Goal: Transaction & Acquisition: Purchase product/service

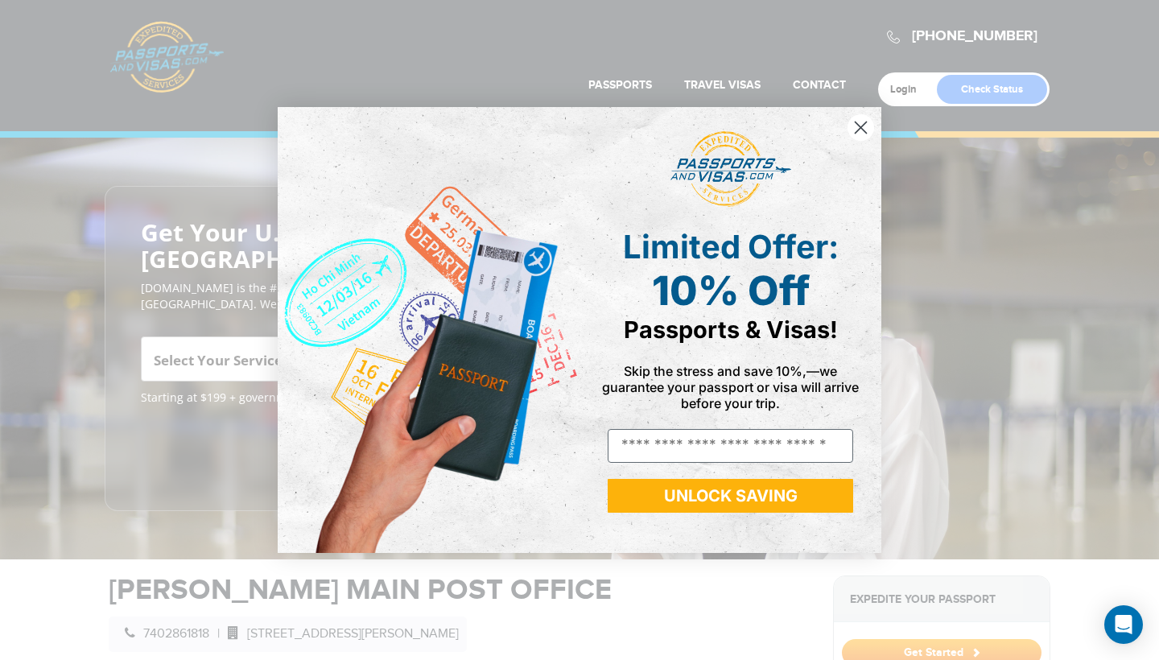
click at [859, 129] on circle "Close dialog" at bounding box center [860, 127] width 27 height 27
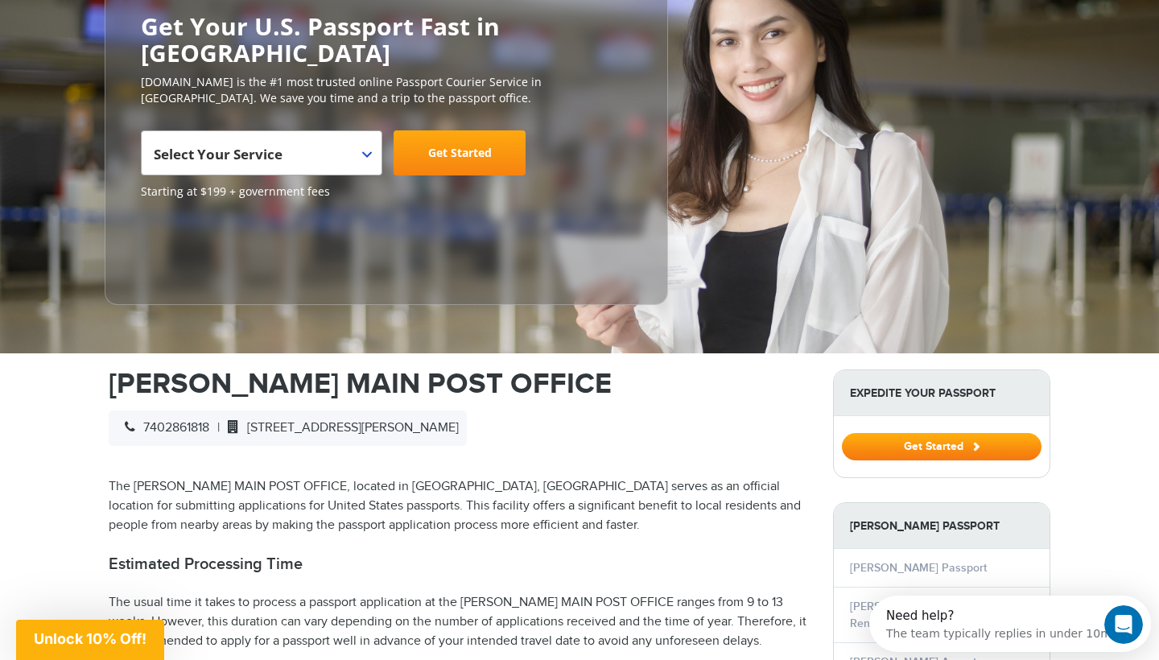
scroll to position [112, 0]
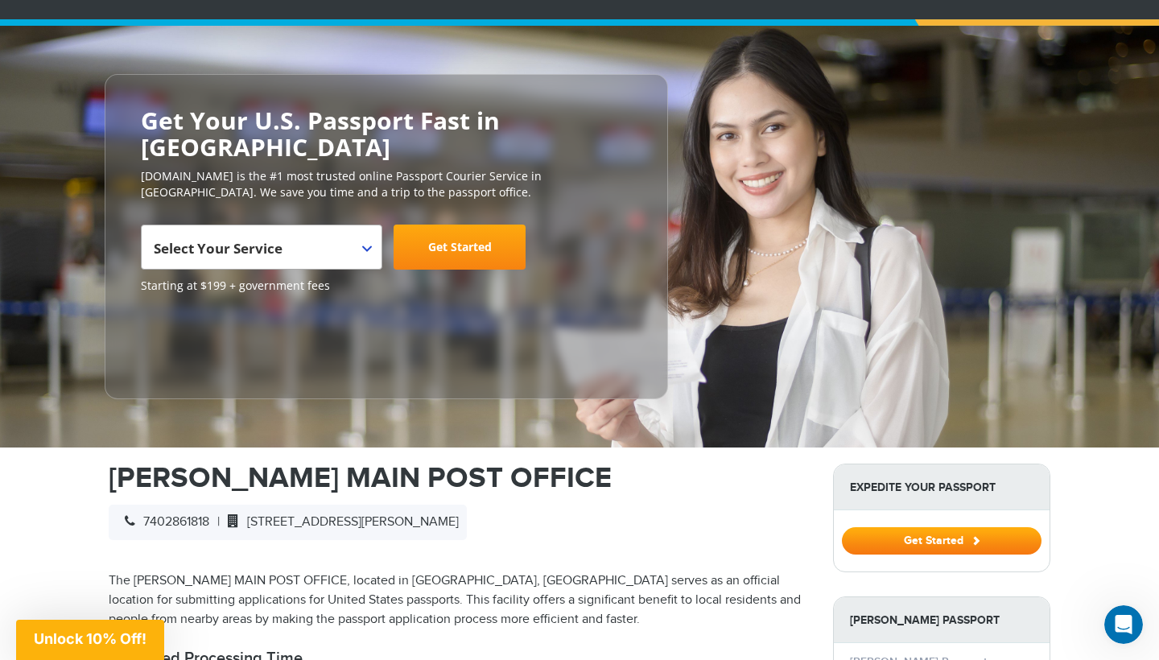
click at [373, 225] on span "Select Your Service" at bounding box center [261, 247] width 241 height 45
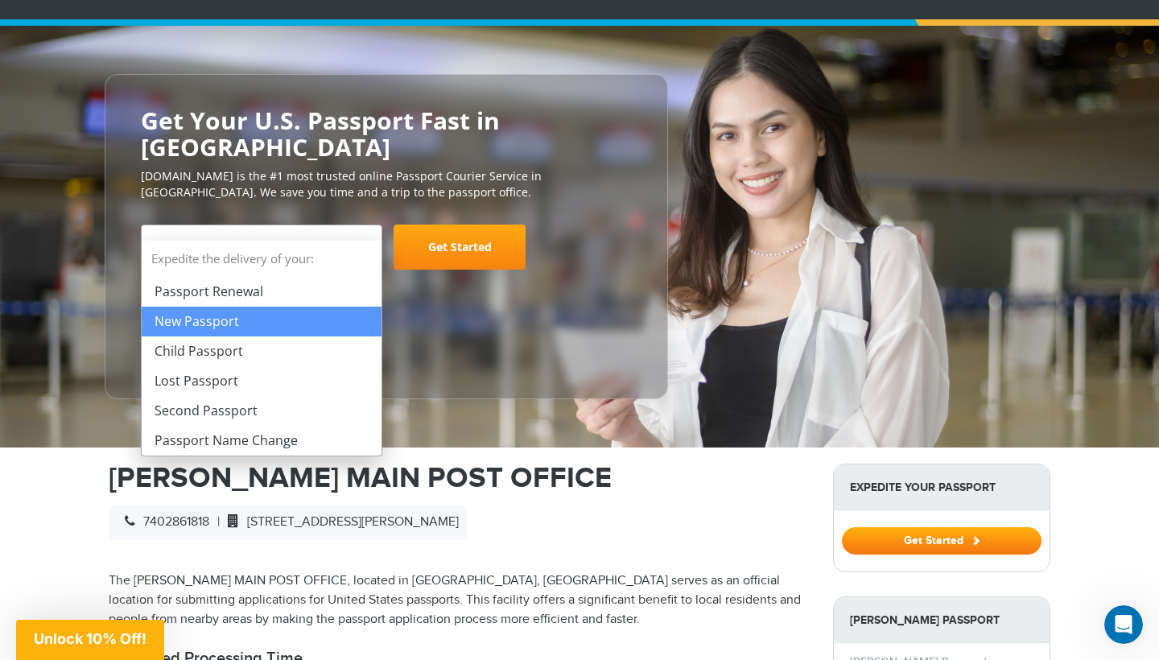
select select "**********"
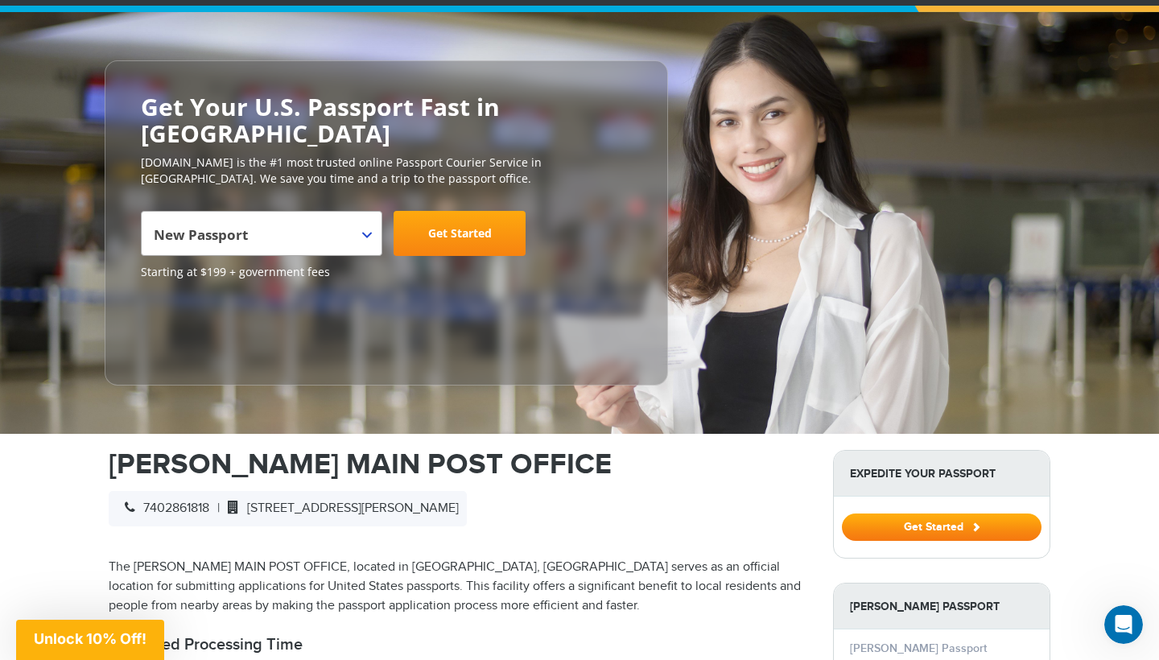
scroll to position [114, 0]
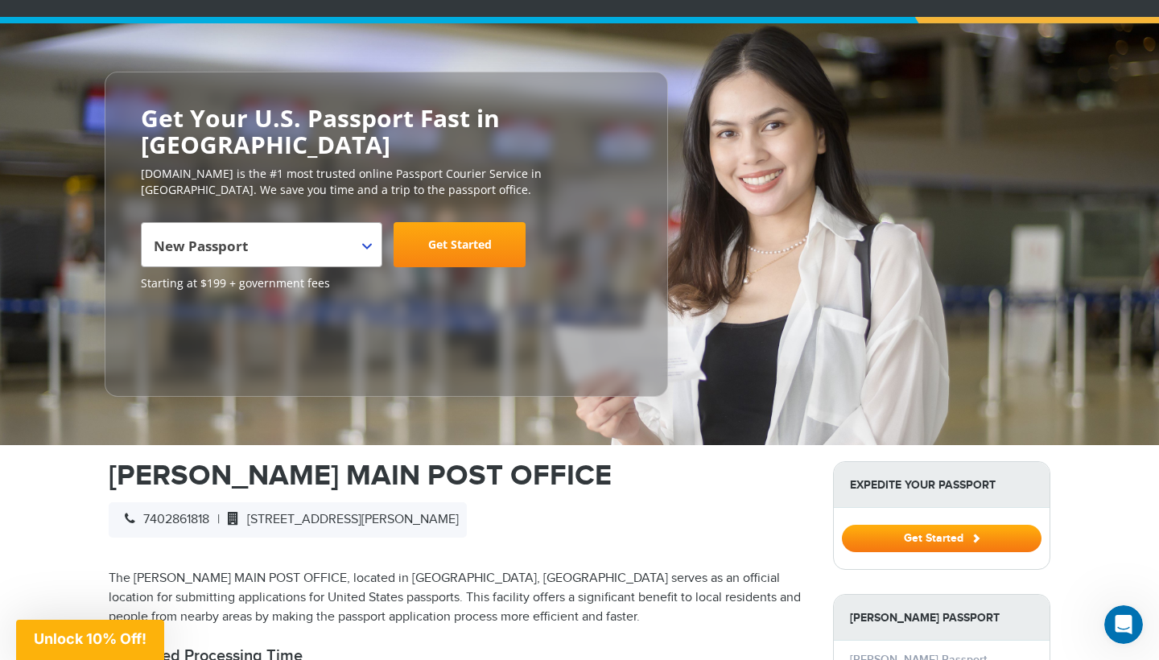
click at [430, 222] on link "Get Started" at bounding box center [459, 244] width 132 height 45
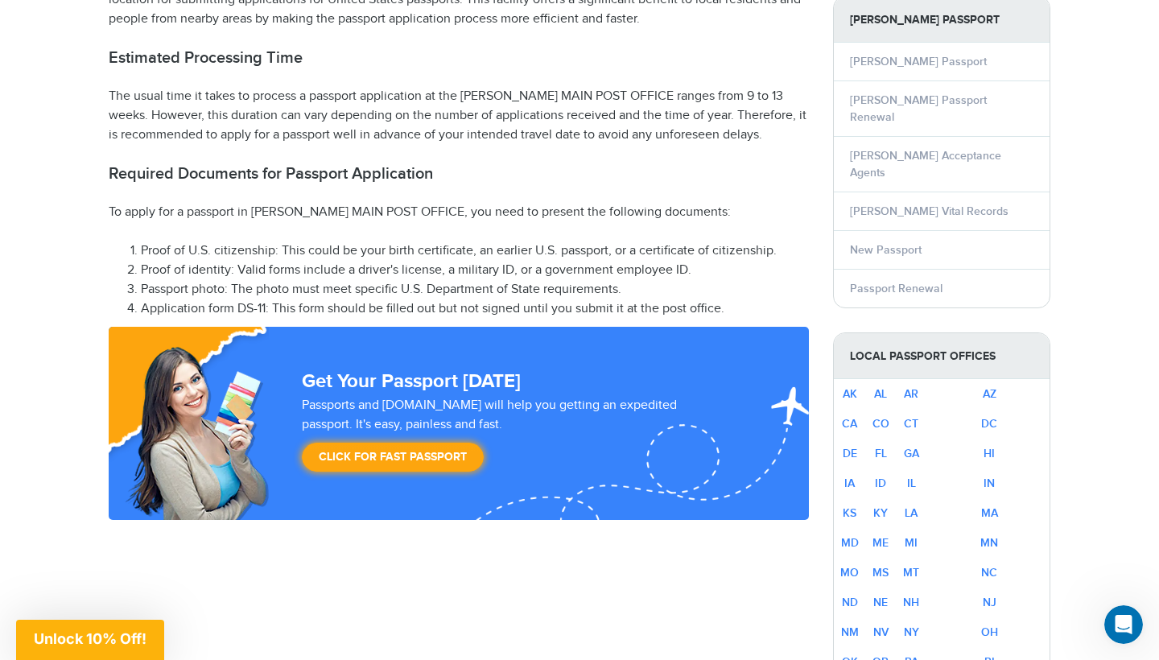
scroll to position [713, 0]
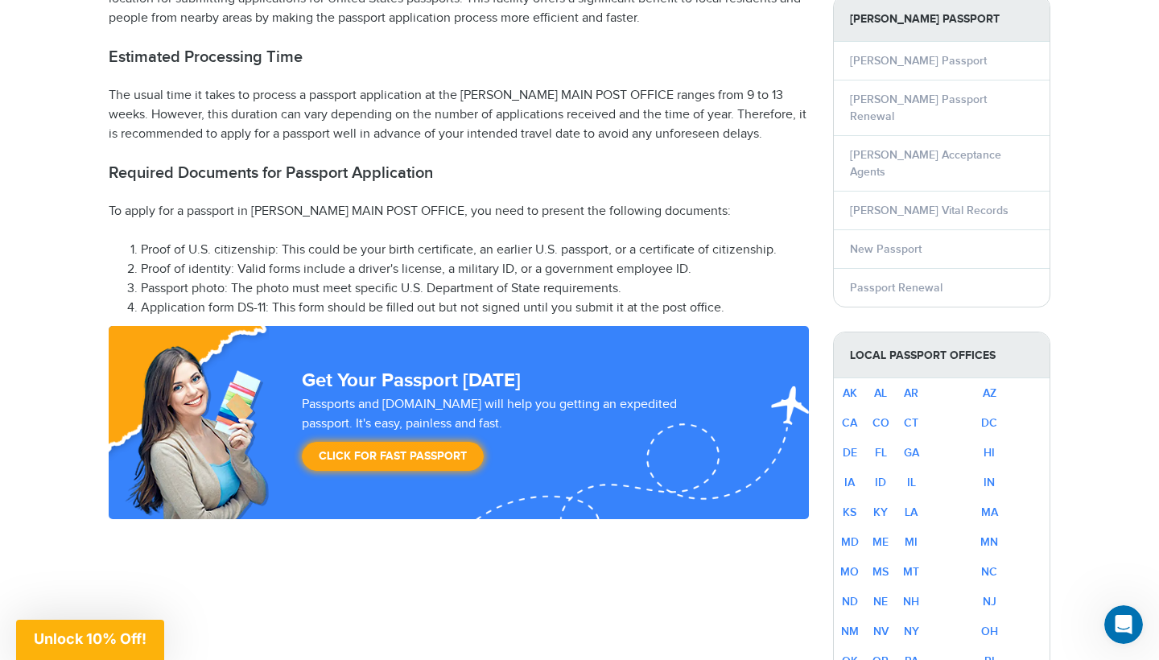
click at [142, 299] on li "Application form DS-11: This form should be filled out but not signed until you…" at bounding box center [475, 308] width 668 height 19
drag, startPoint x: 235, startPoint y: 274, endPoint x: 266, endPoint y: 275, distance: 31.4
click at [266, 299] on li "Application form DS-11: This form should be filled out but not signed until you…" at bounding box center [475, 308] width 668 height 19
copy li "DS-11"
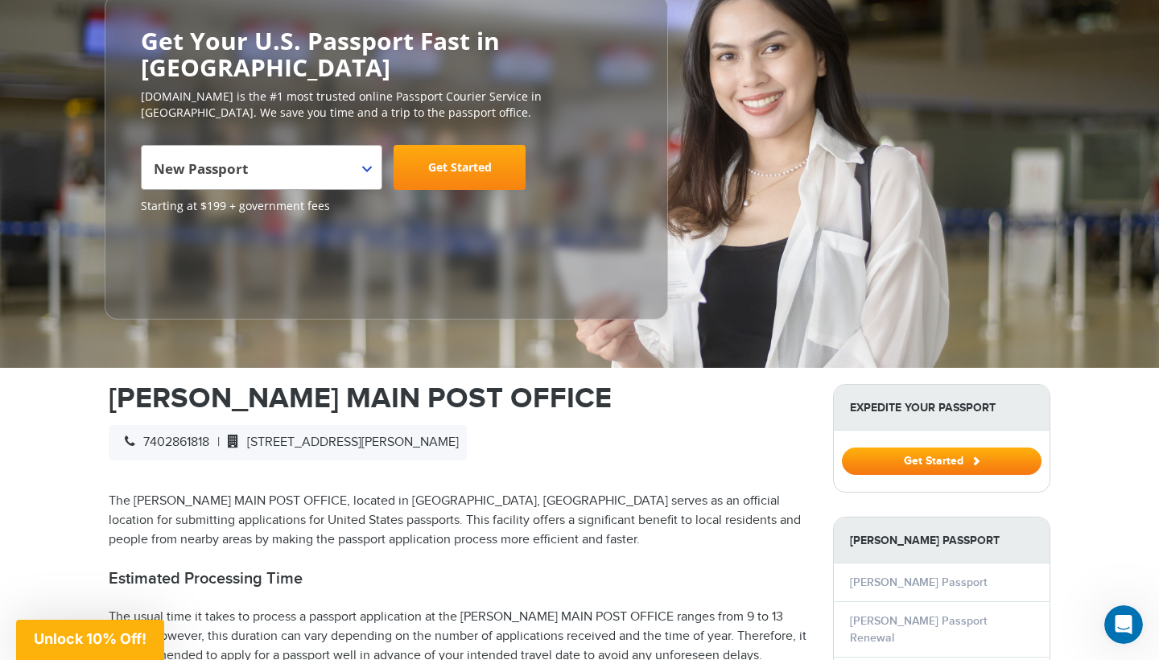
scroll to position [193, 0]
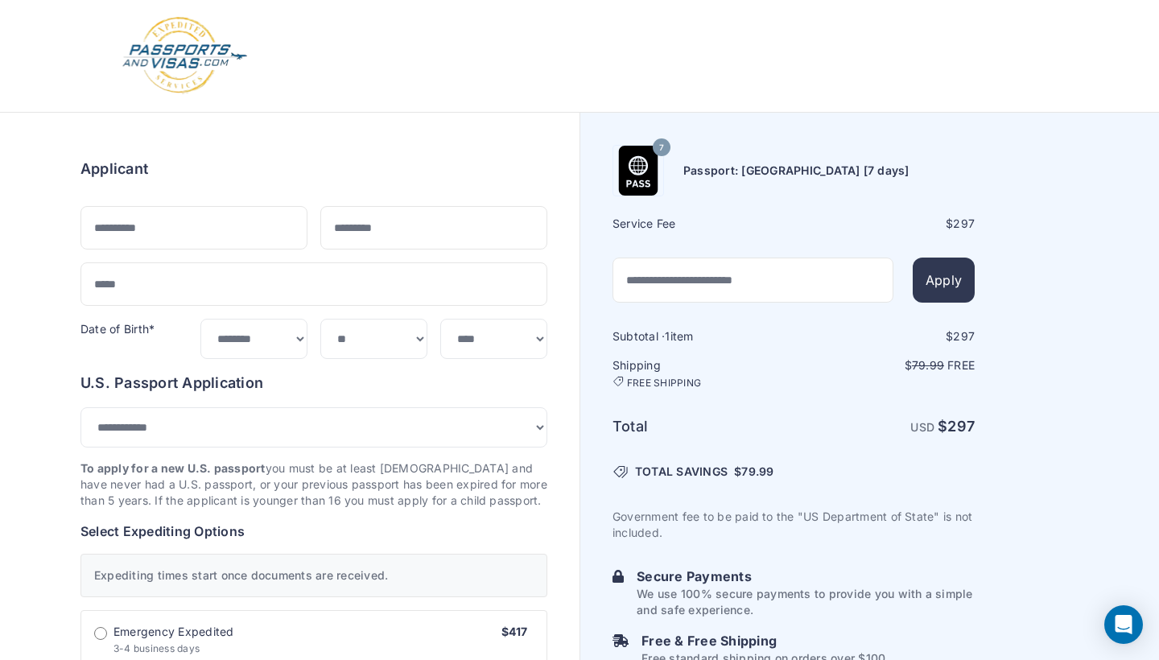
select select "***"
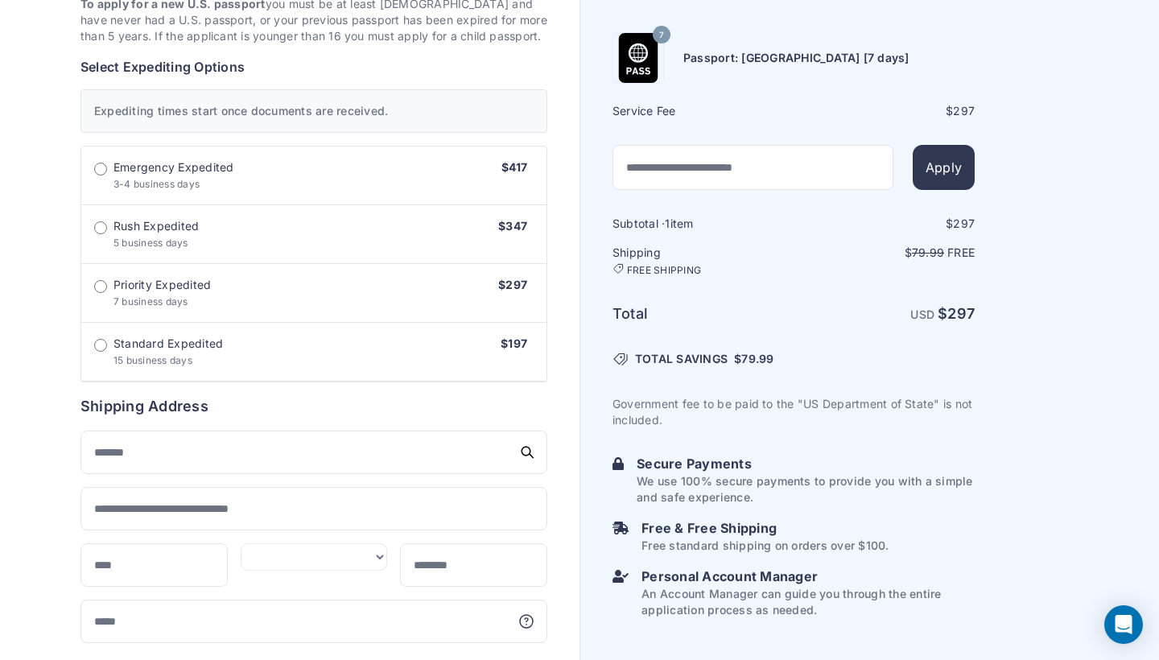
scroll to position [439, 0]
